Goal: Find specific page/section: Find specific page/section

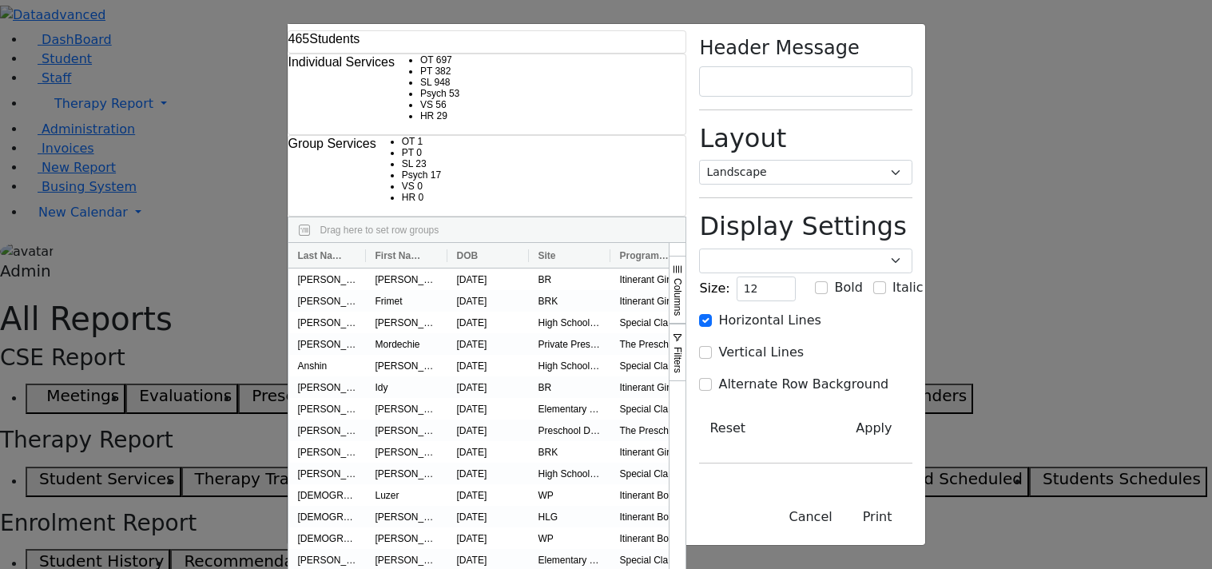
select select "landscape"
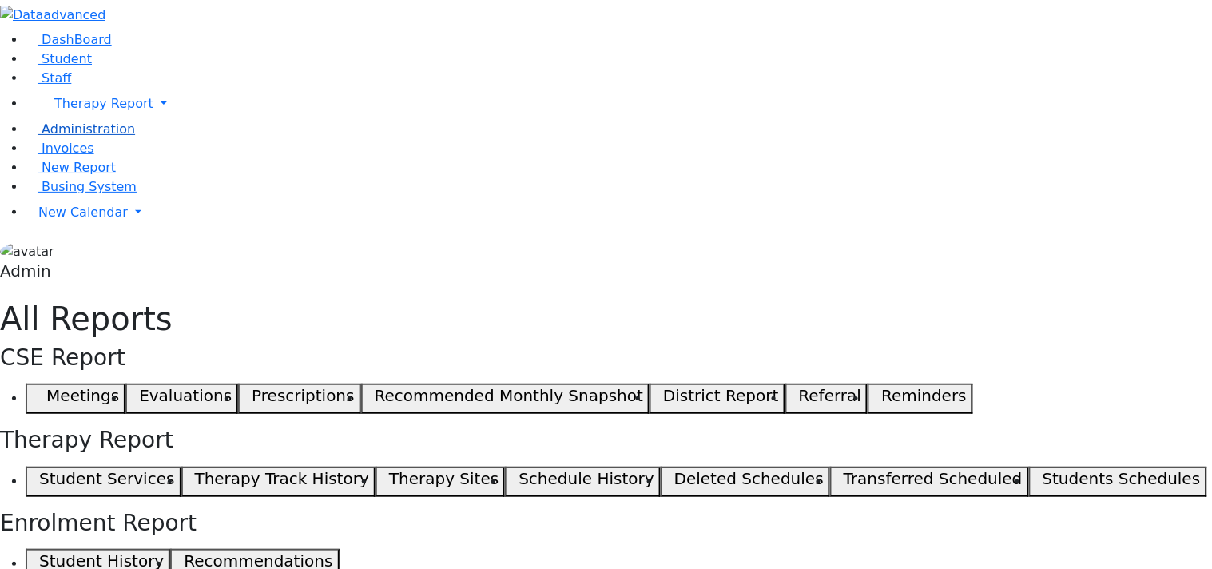
click at [73, 137] on span "Administration" at bounding box center [88, 128] width 93 height 15
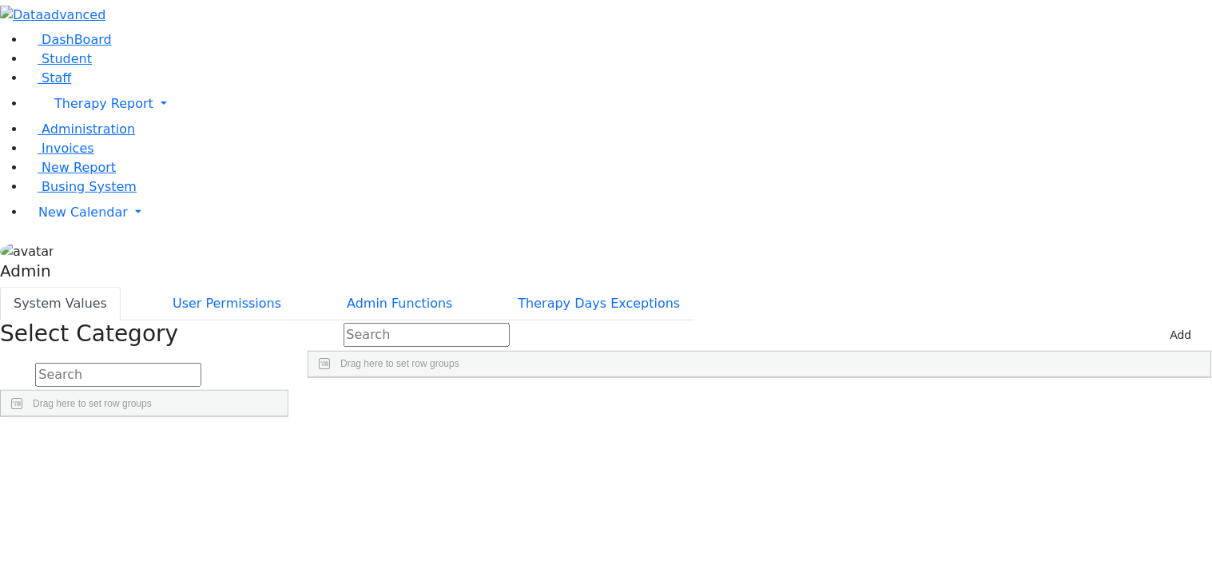
scroll to position [128, 0]
drag, startPoint x: 421, startPoint y: 227, endPoint x: 465, endPoint y: 553, distance: 329.6
click at [465, 417] on div "DashBoard Student Staff Therapy Report Student Old Calendar Report Admin" at bounding box center [606, 208] width 1212 height 417
click at [298, 368] on div "Select Category Drag here to set row groups Drag here to set column labels Admi…" at bounding box center [143, 368] width 307 height 97
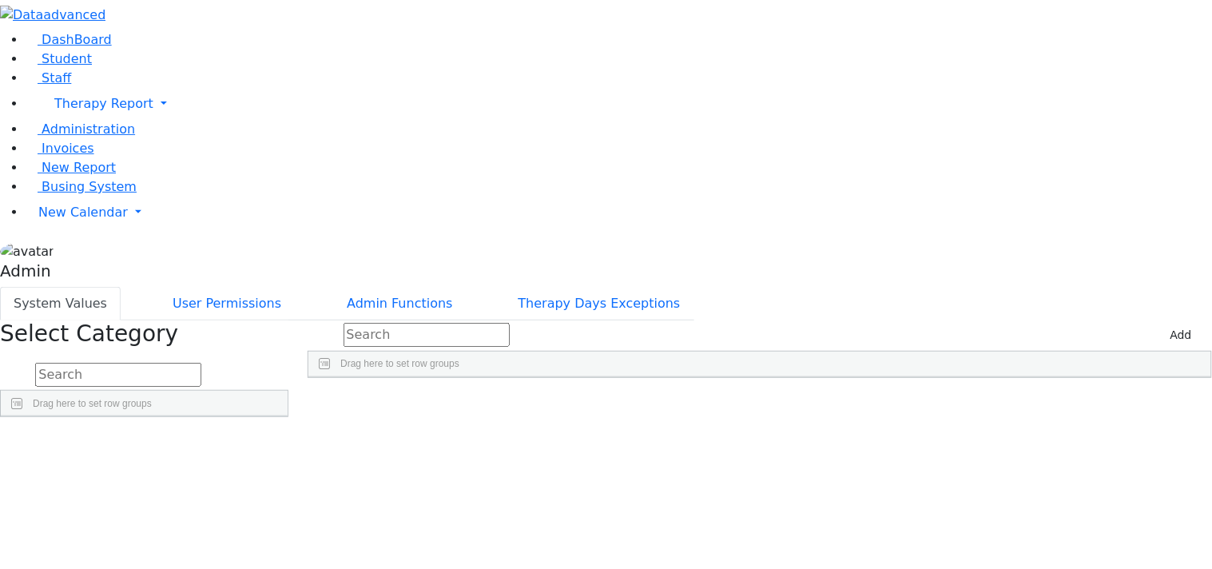
click at [1061, 403] on div "Press SPACE to select this row." at bounding box center [997, 414] width 125 height 22
click at [956, 403] on div "14 11 106 -1" at bounding box center [759, 414] width 903 height 22
click at [1061, 403] on div "-1" at bounding box center [997, 414] width 125 height 22
